Goal: Find specific page/section: Find specific page/section

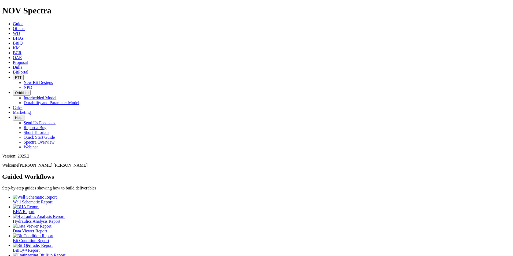
click at [22, 65] on span "Dulls" at bounding box center [17, 67] width 9 height 5
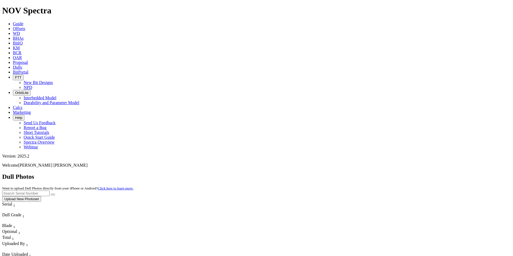
click at [50, 191] on input "text" at bounding box center [26, 194] width 48 height 6
paste input "A320575"
type input "A320575"
click at [53, 195] on icon "submit" at bounding box center [53, 195] width 0 height 0
